Goal: Task Accomplishment & Management: Manage account settings

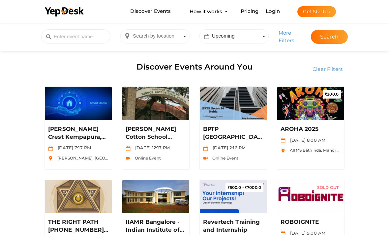
click at [272, 14] on link "Login" at bounding box center [273, 11] width 15 height 6
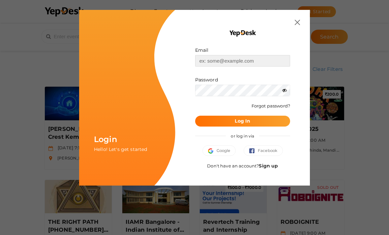
click at [247, 58] on input "text" at bounding box center [242, 61] width 95 height 12
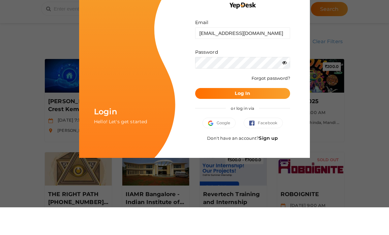
click at [282, 88] on icon at bounding box center [284, 90] width 5 height 5
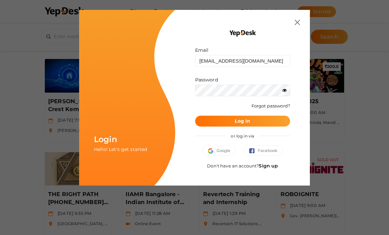
click at [268, 120] on button "Log In" at bounding box center [242, 121] width 95 height 11
click at [262, 116] on button "Log In" at bounding box center [242, 121] width 95 height 11
click at [270, 59] on input "[EMAIL_ADDRESS][DOMAIN_NAME]" at bounding box center [242, 61] width 95 height 12
type input "ar"
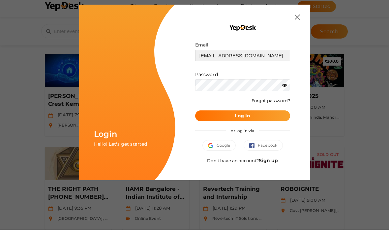
type input "[EMAIL_ADDRESS][DOMAIN_NAME]"
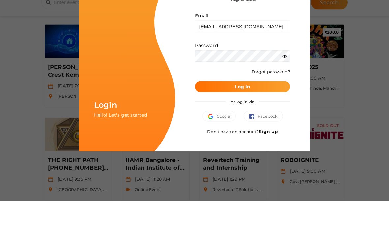
click at [273, 116] on button "Log In" at bounding box center [242, 121] width 95 height 11
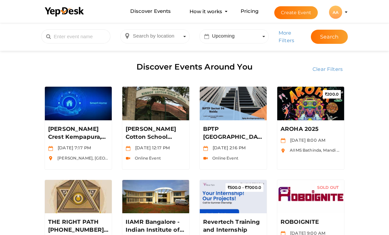
click at [344, 19] on button "AA AA AROHA AIIMS projectofcfm@gmail.com Personal Profile My Events Admin Switc…" at bounding box center [335, 12] width 17 height 14
click at [337, 19] on div "AA" at bounding box center [335, 12] width 13 height 13
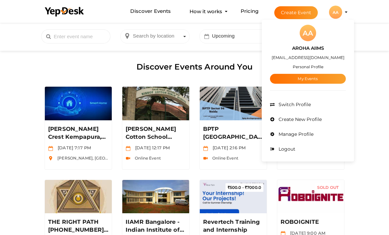
click at [313, 84] on link "My Events" at bounding box center [308, 79] width 76 height 10
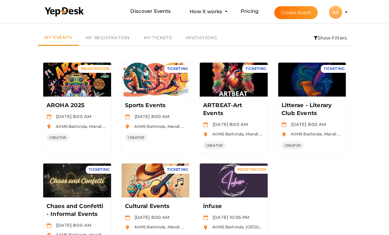
scroll to position [30, 0]
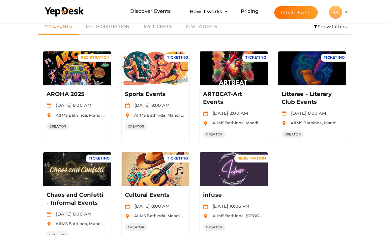
click at [87, 69] on button "Manage Event" at bounding box center [77, 72] width 39 height 10
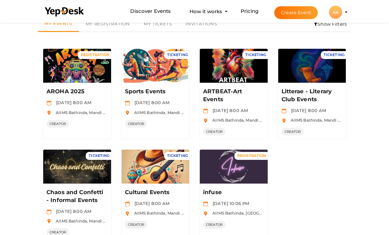
scroll to position [20, 0]
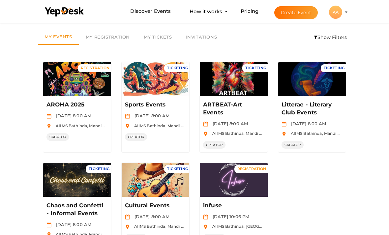
click at [163, 81] on button "Manage Event" at bounding box center [155, 83] width 39 height 10
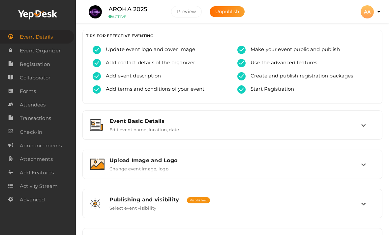
click at [17, 117] on link "Transactions" at bounding box center [38, 119] width 76 height 14
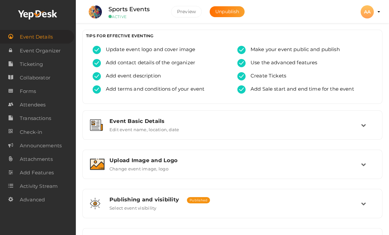
click at [18, 117] on link "Transactions" at bounding box center [38, 119] width 76 height 14
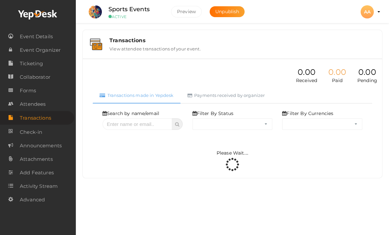
select select "ALL"
